Goal: Find specific page/section: Find specific page/section

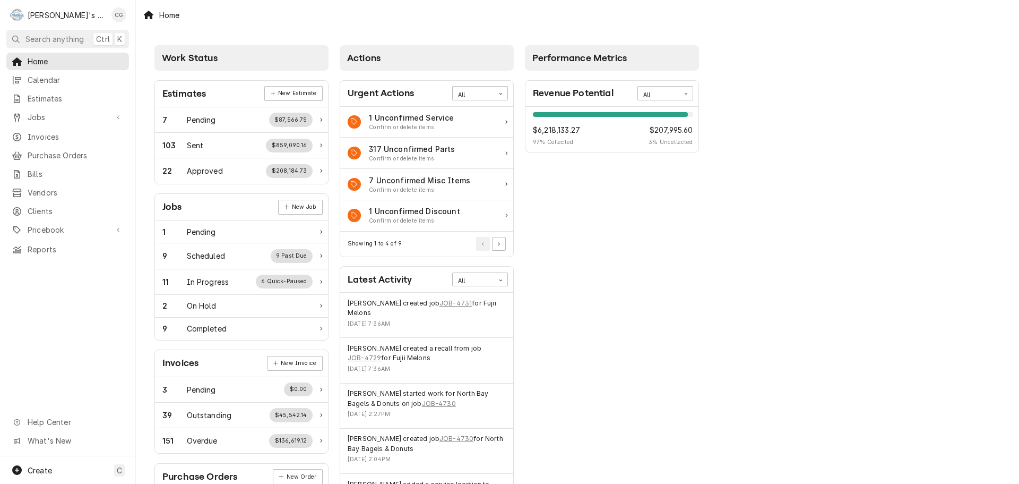
click at [87, 32] on button "Search anything Ctrl K" at bounding box center [67, 39] width 123 height 19
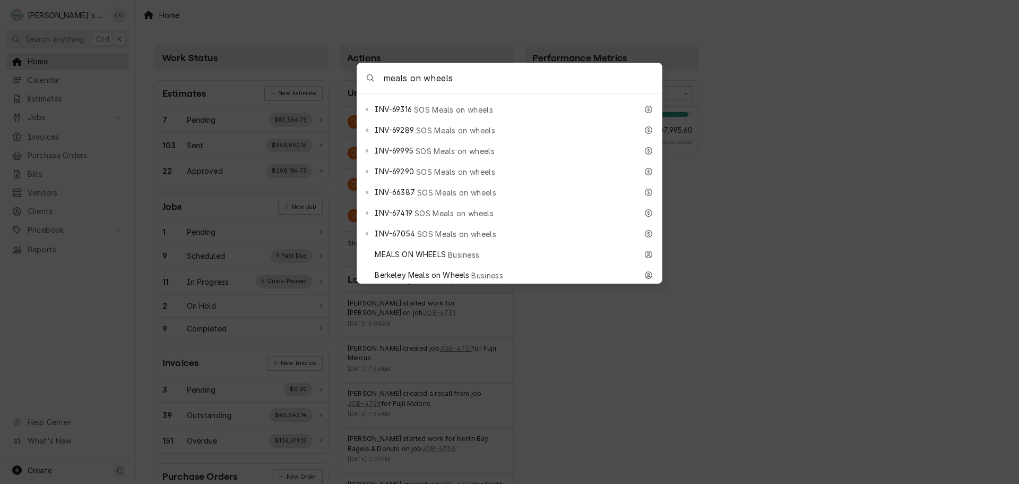
scroll to position [796, 0]
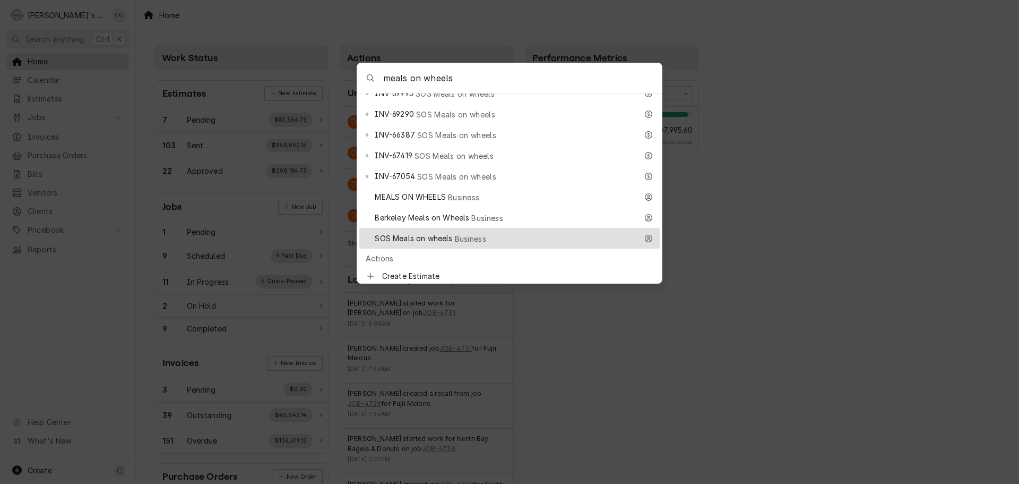
type input "meals on wheels"
click at [505, 232] on div "SOS Meals on wheels Business" at bounding box center [506, 238] width 262 height 12
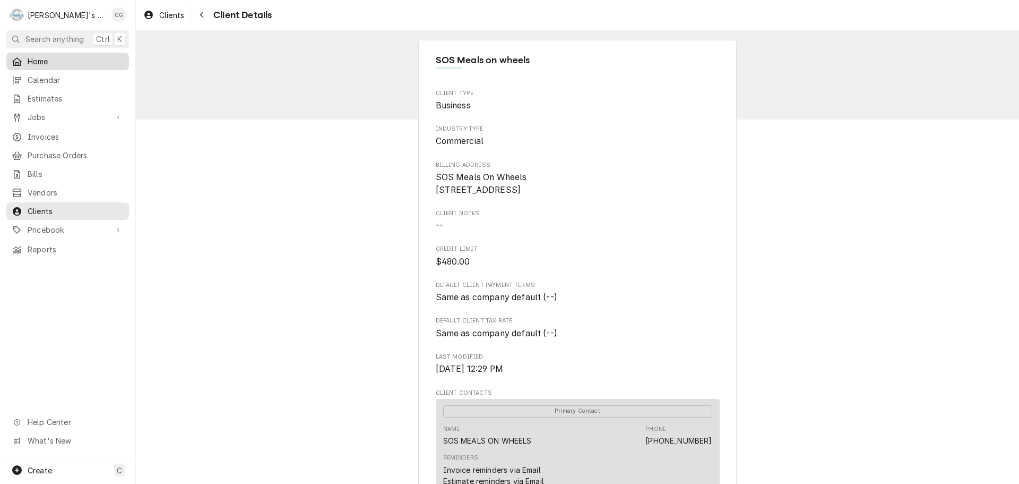
click at [72, 56] on span "Home" at bounding box center [76, 61] width 96 height 11
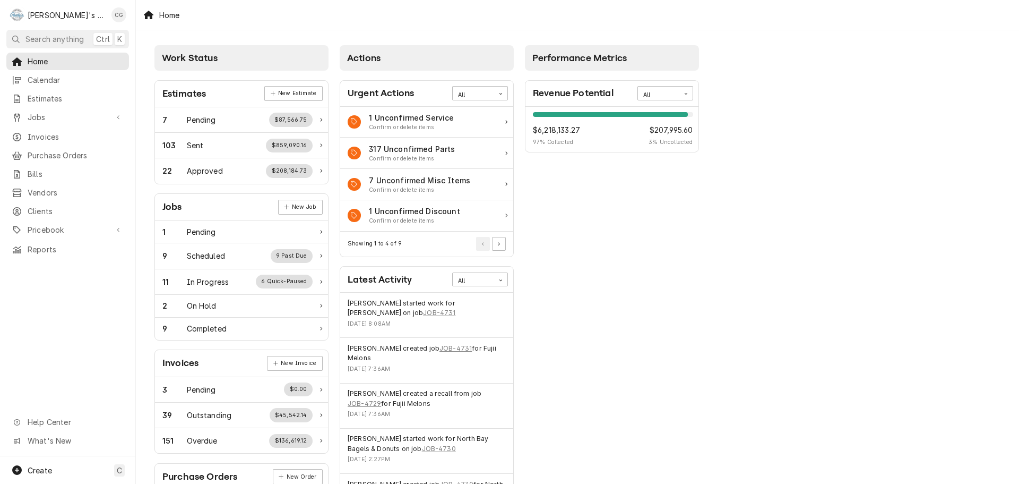
click at [816, 268] on div "Work Status Estimates New Estimate 7 Pending $87,566.75 103 Sent $859,090.16 22…" at bounding box center [577, 385] width 883 height 711
click at [42, 33] on span "Search anything" at bounding box center [54, 38] width 58 height 11
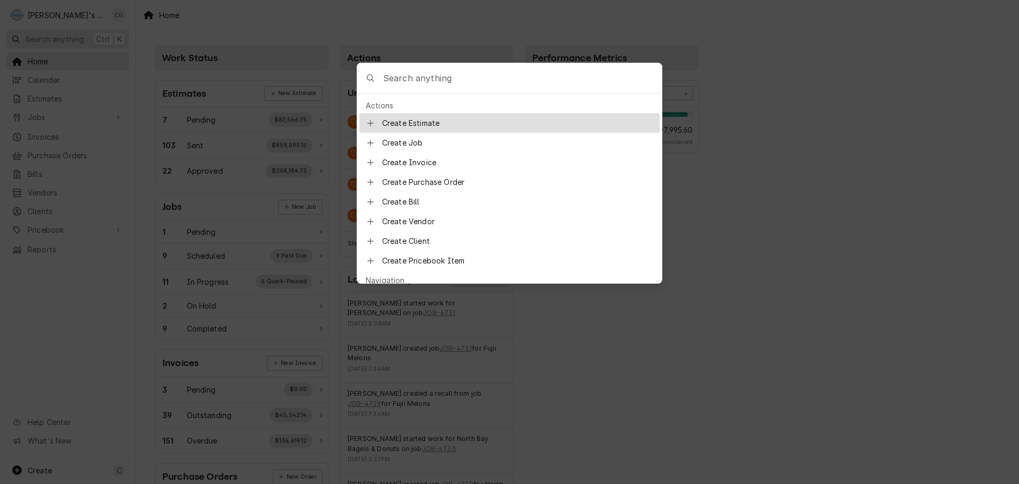
type input "m"
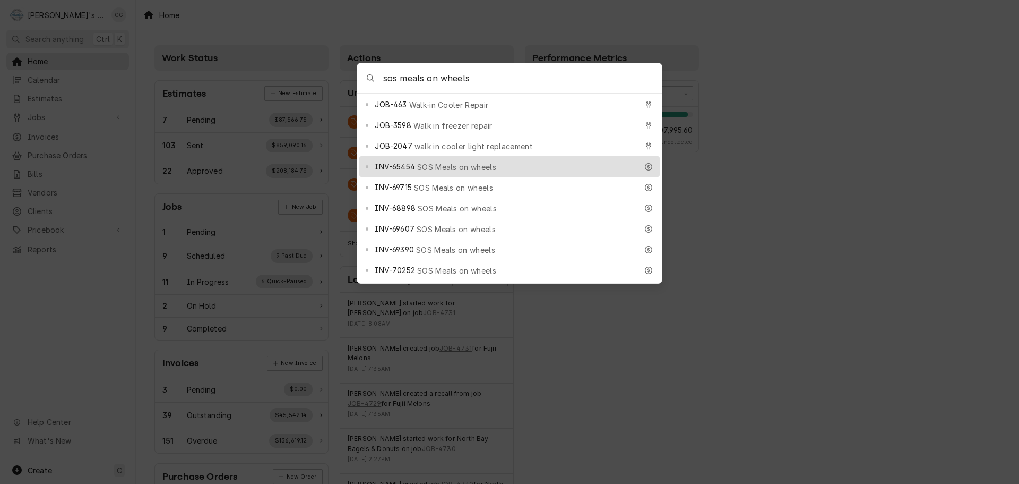
scroll to position [425, 0]
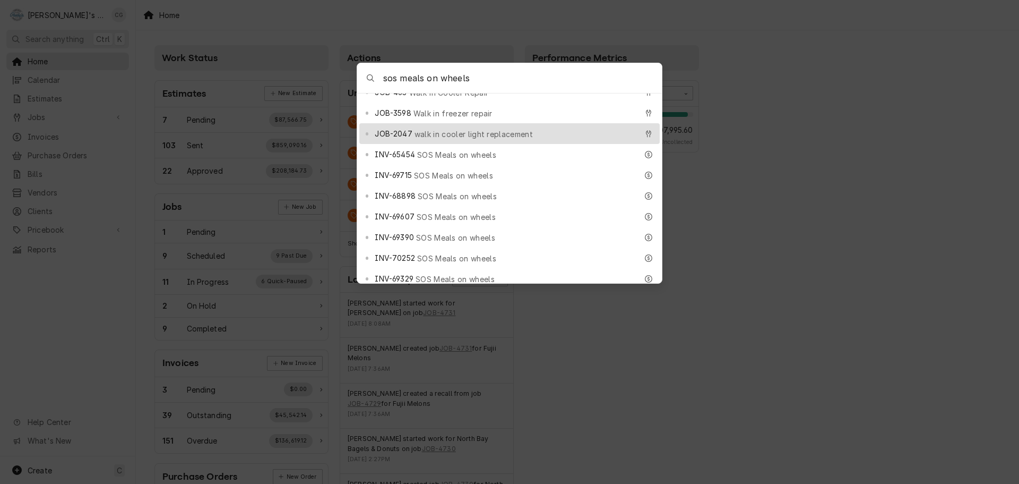
type input "sos meals on wheels"
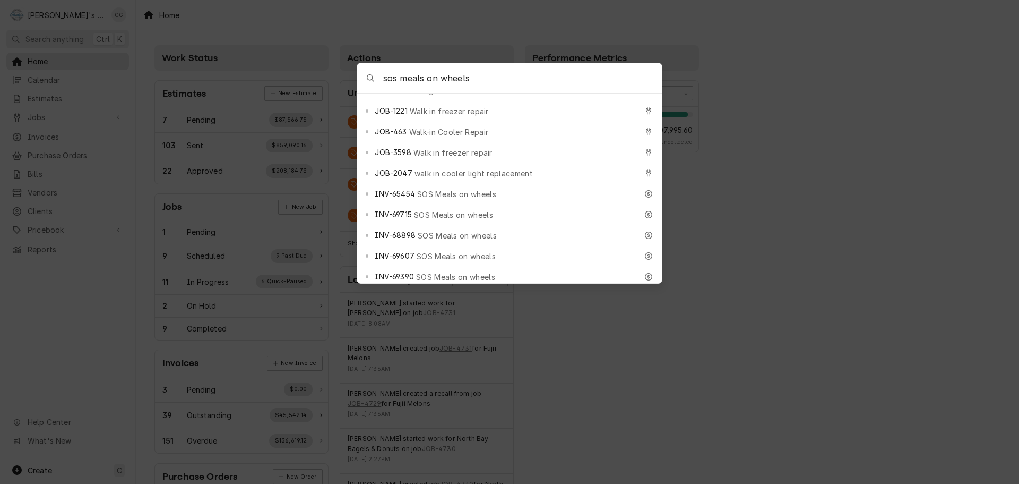
scroll to position [372, 0]
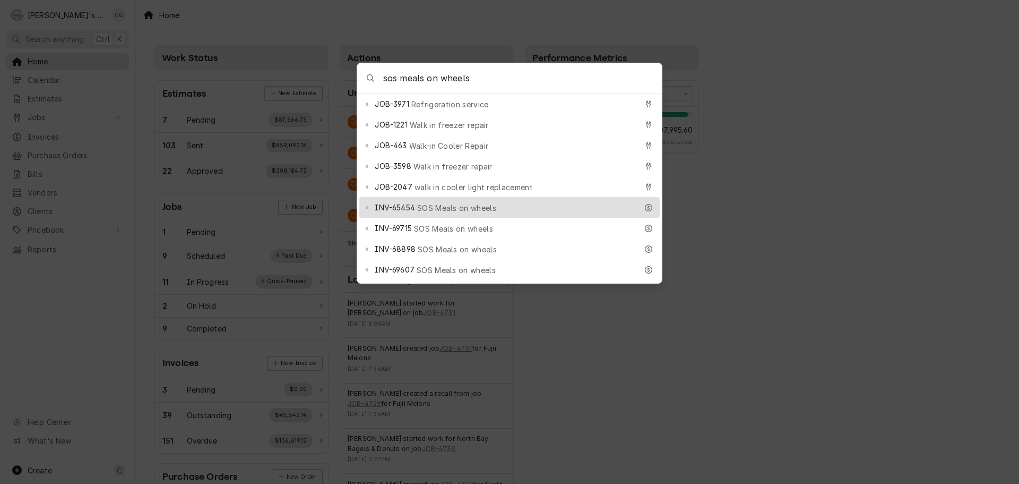
click at [472, 201] on div "INV-65454 SOS Meals on wheels" at bounding box center [506, 207] width 262 height 12
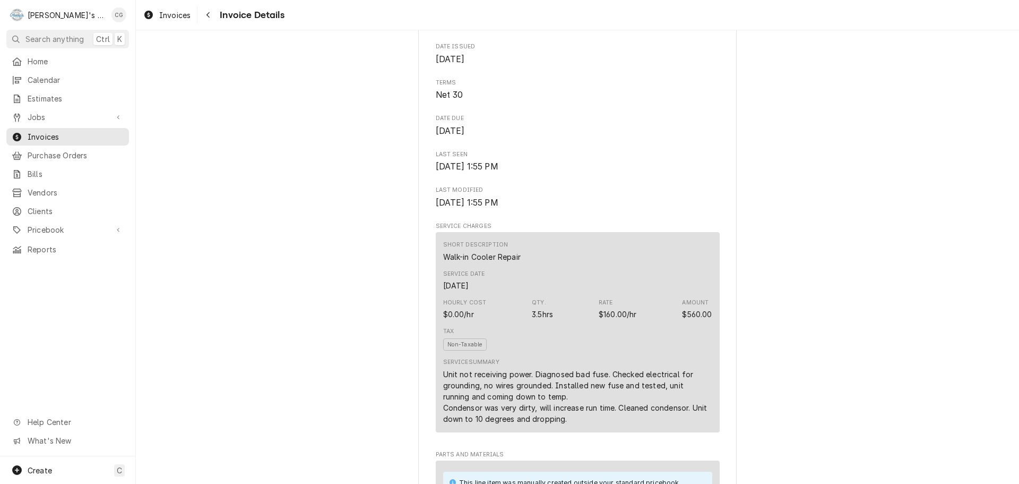
scroll to position [425, 0]
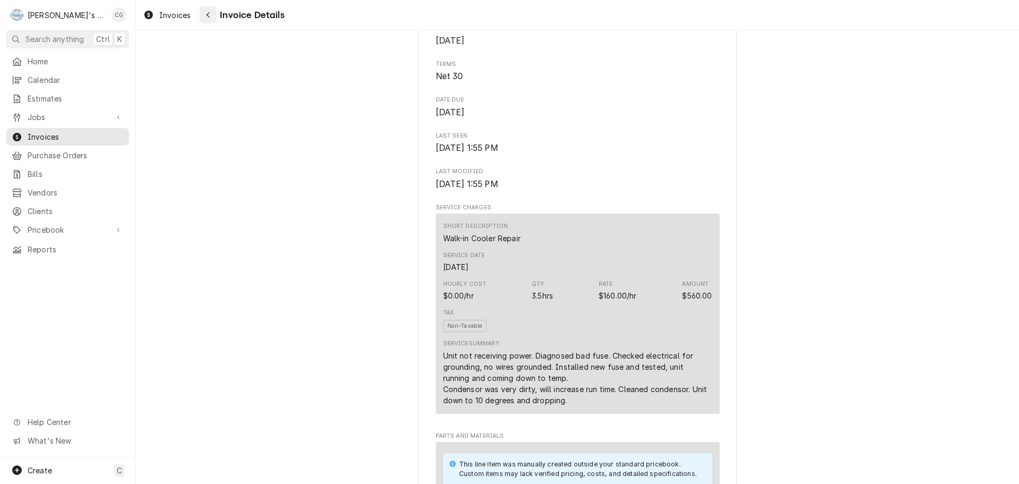
click at [208, 12] on icon "Navigate back" at bounding box center [208, 14] width 5 height 7
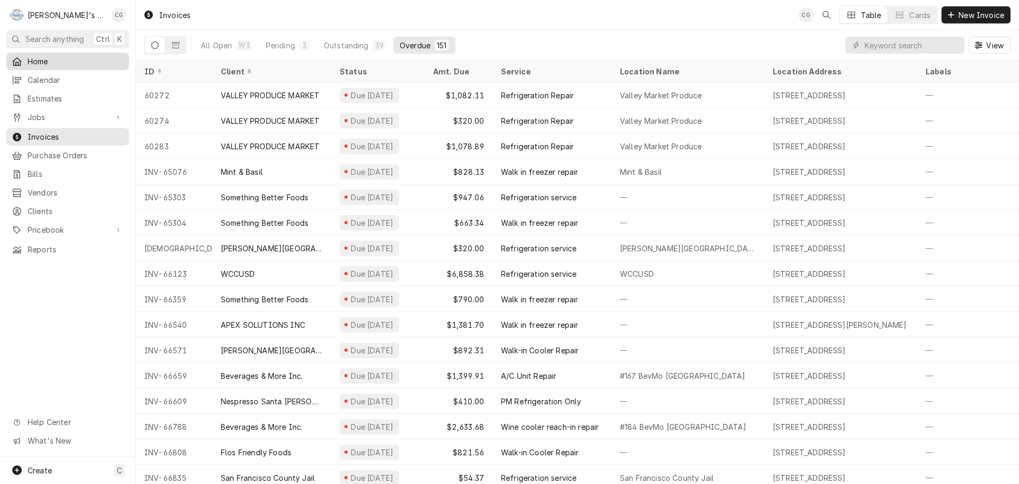
click at [85, 60] on span "Home" at bounding box center [76, 61] width 96 height 11
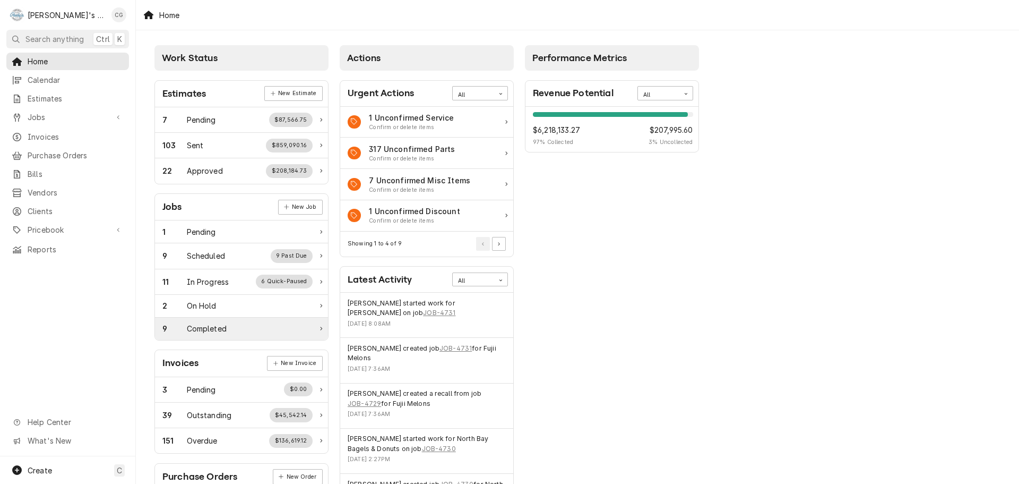
click at [293, 327] on div "9 Completed" at bounding box center [237, 328] width 150 height 11
